Goal: Task Accomplishment & Management: Use online tool/utility

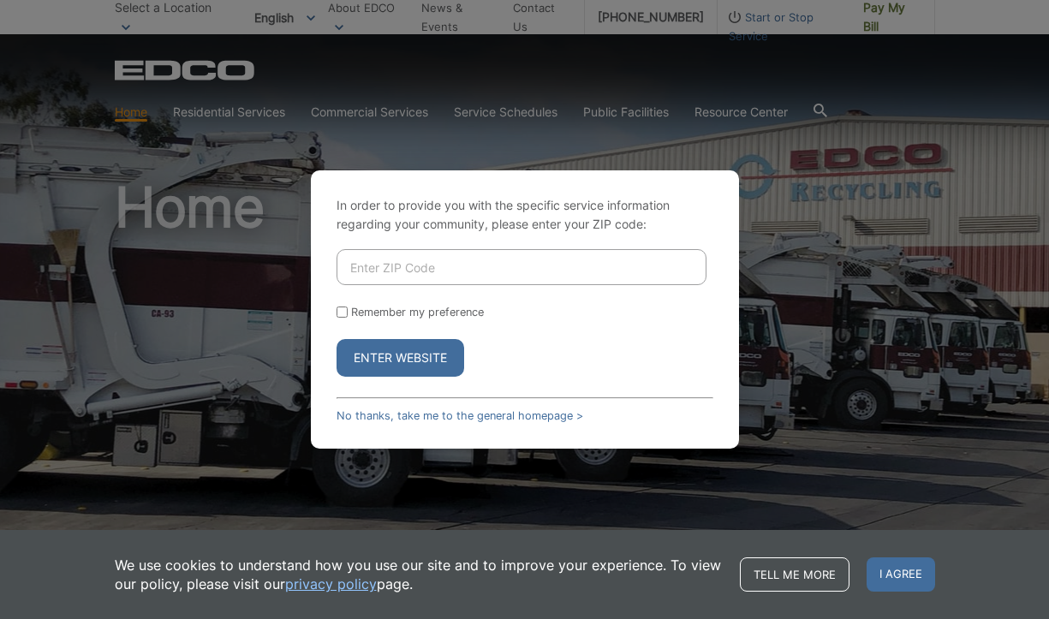
click at [419, 268] on input "Enter ZIP Code" at bounding box center [521, 267] width 370 height 36
type input "92019"
click at [337, 309] on input "Remember my preference" at bounding box center [341, 311] width 11 height 11
checkbox input "true"
click at [378, 362] on button "Enter Website" at bounding box center [400, 358] width 128 height 38
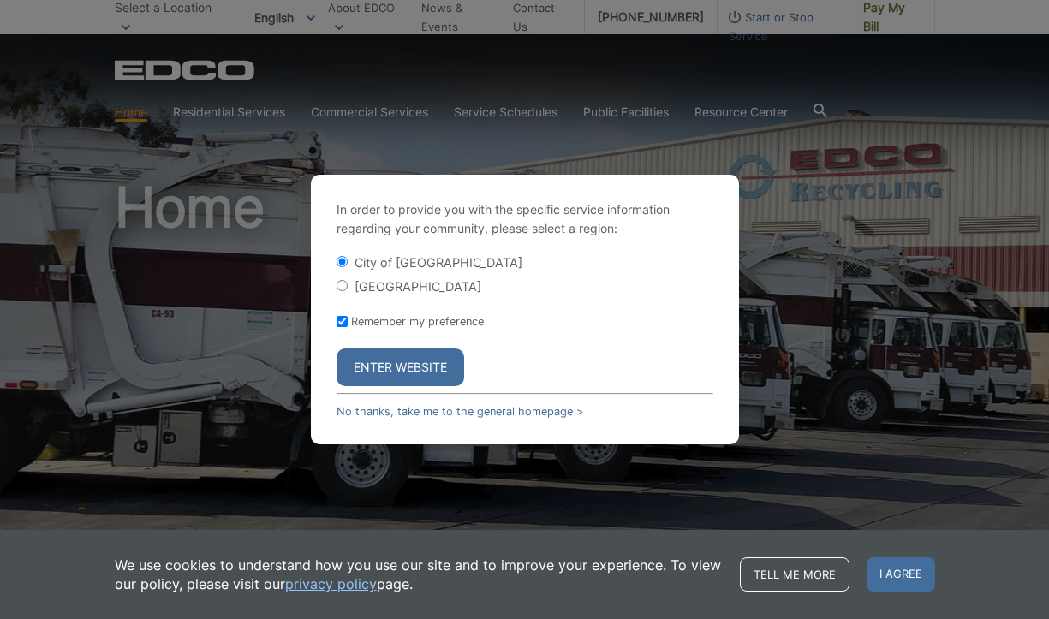
click at [378, 362] on button "Enter Website" at bounding box center [400, 367] width 128 height 38
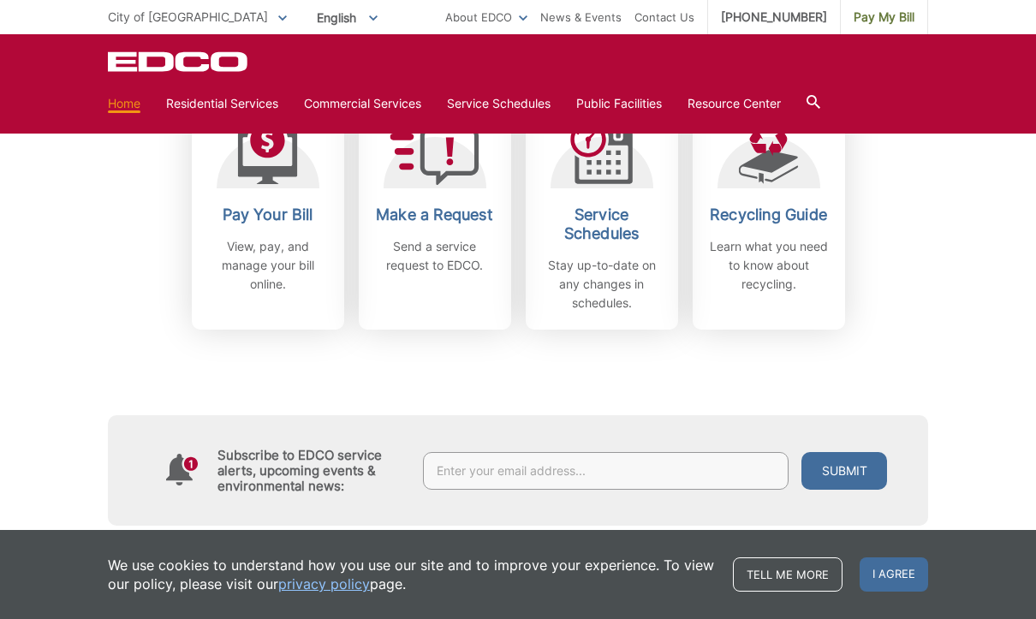
scroll to position [534, 0]
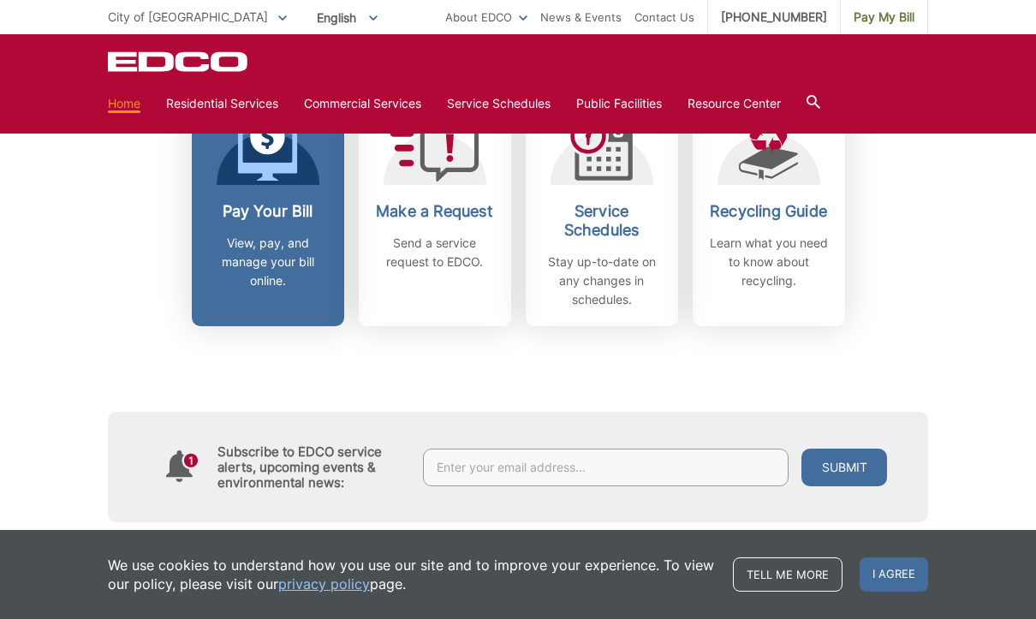
click at [264, 234] on p "View, pay, and manage your bill online." at bounding box center [268, 262] width 127 height 56
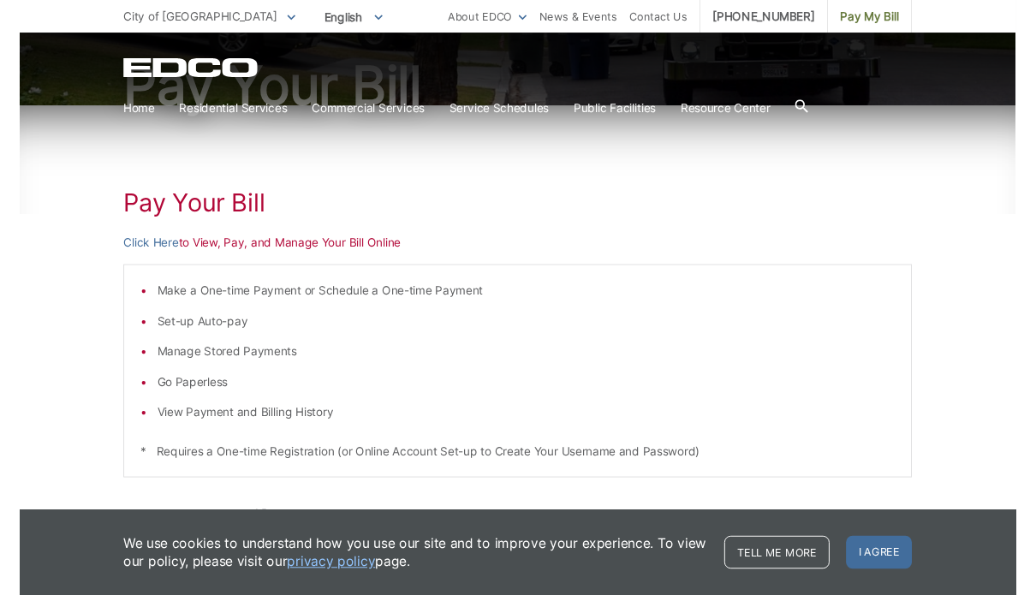
scroll to position [196, 0]
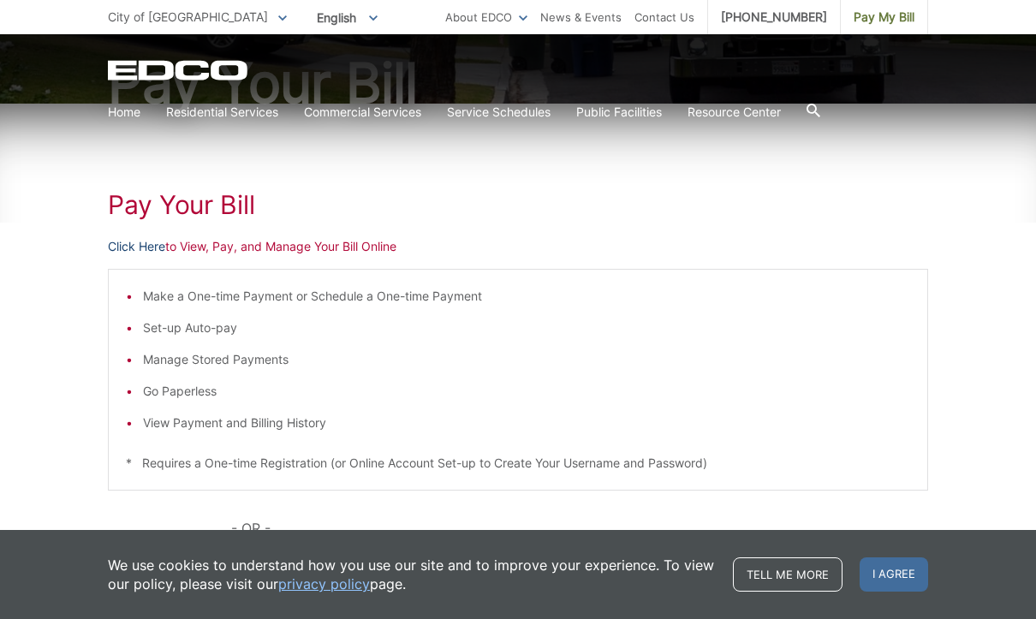
click at [152, 252] on link "Click Here" at bounding box center [136, 246] width 57 height 19
